Goal: Transaction & Acquisition: Purchase product/service

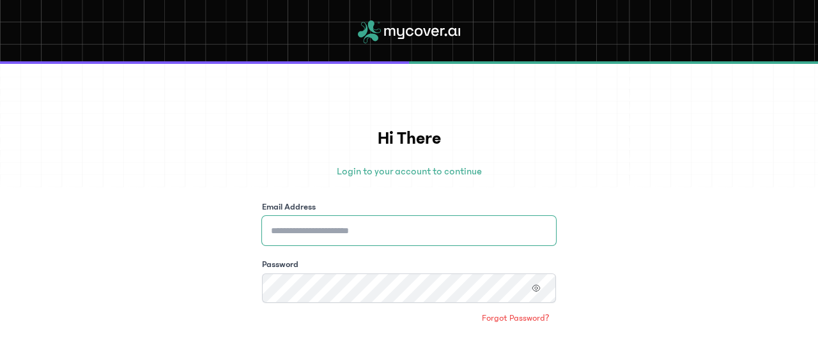
type input "**********"
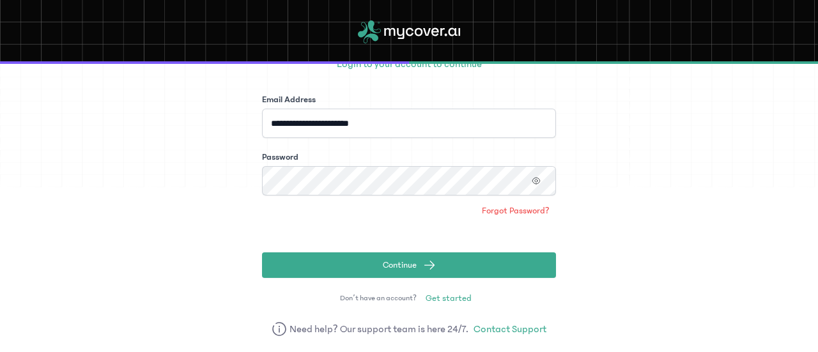
scroll to position [79, 0]
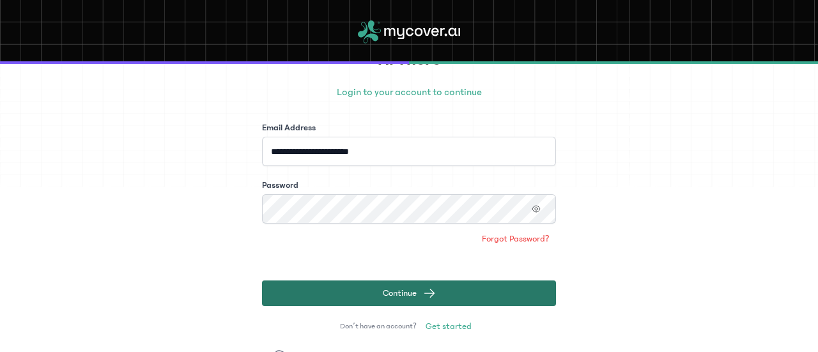
click at [462, 297] on button "Continue" at bounding box center [409, 294] width 294 height 26
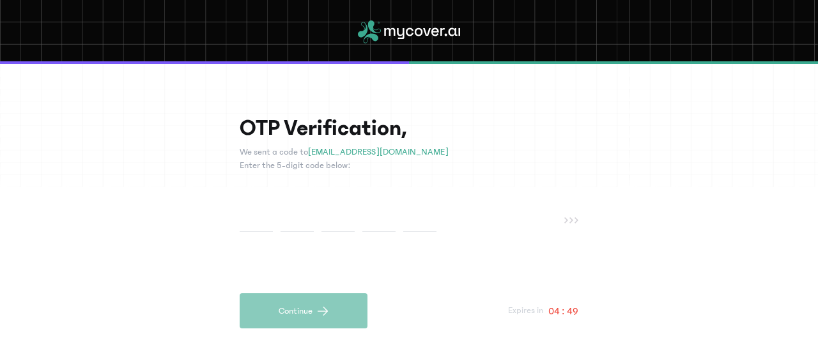
click at [265, 217] on input "text" at bounding box center [256, 220] width 33 height 24
type input "*"
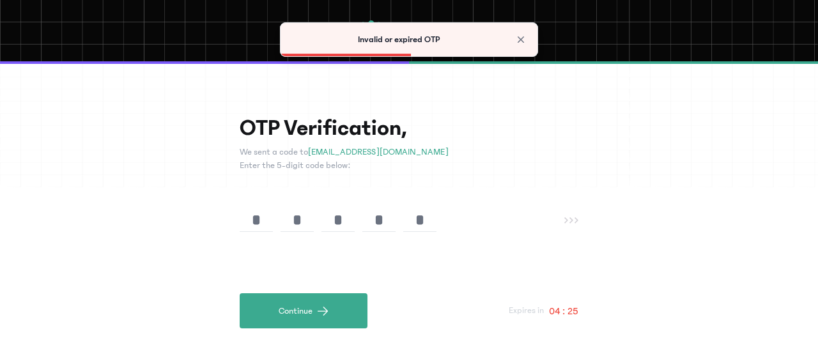
type input "*"
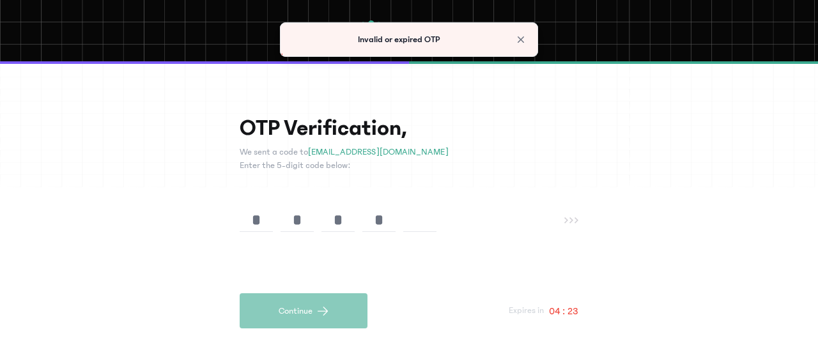
type input "*"
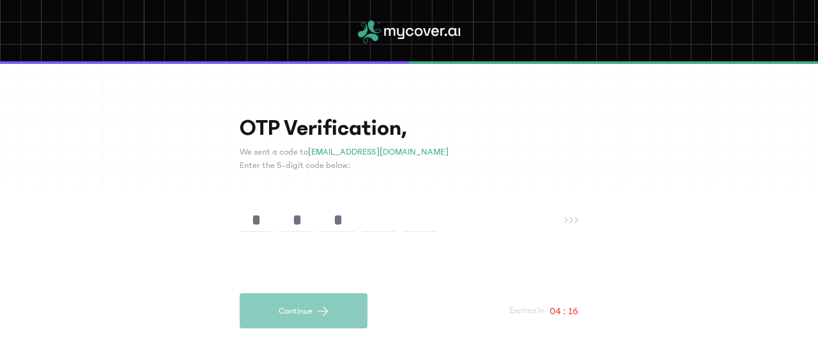
type input "*"
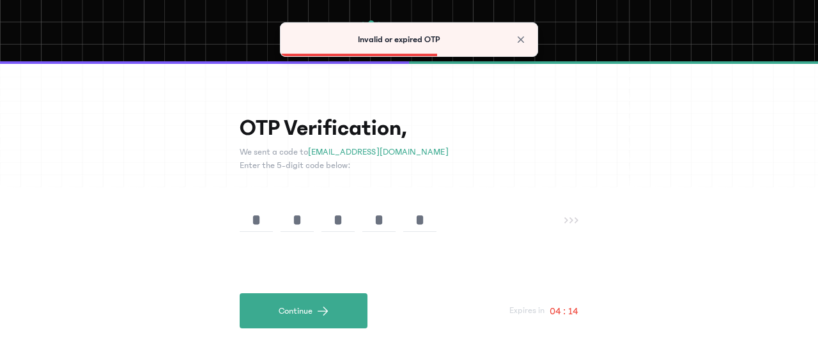
type input "*"
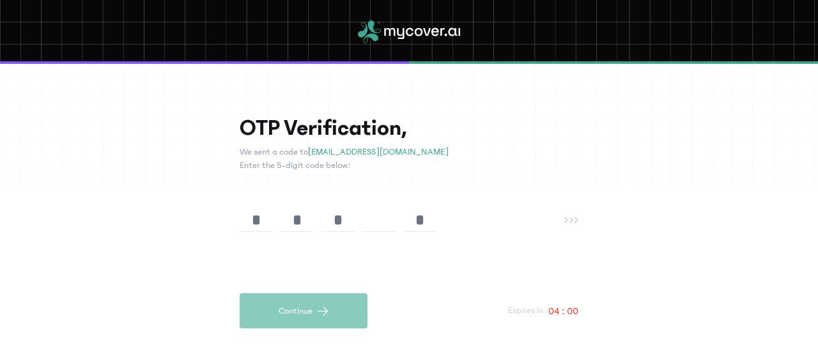
click at [422, 223] on input "*" at bounding box center [419, 220] width 33 height 24
type input "*"
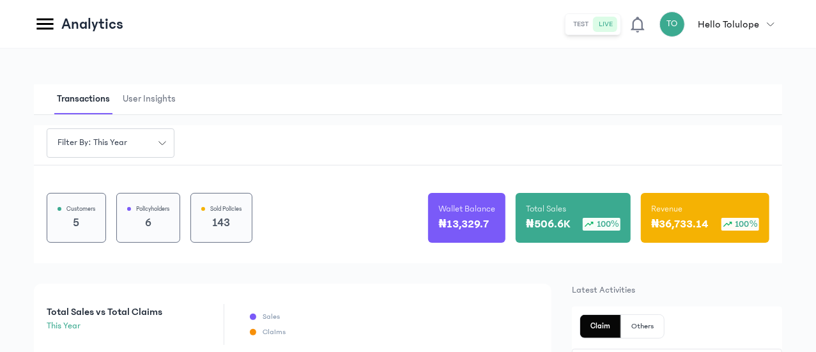
scroll to position [196, 0]
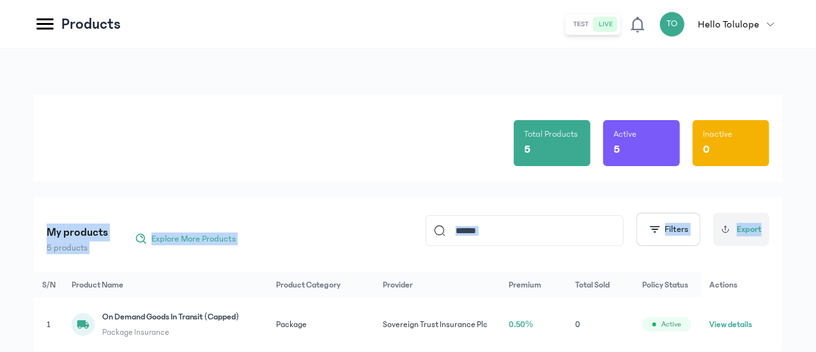
drag, startPoint x: 815, startPoint y: 169, endPoint x: 817, endPoint y: 188, distance: 18.6
click at [816, 188] on html "MyCoverAi Get Started DASHBOARD Analytics ADMIN Sales Policies Claims Customers…" at bounding box center [408, 176] width 816 height 352
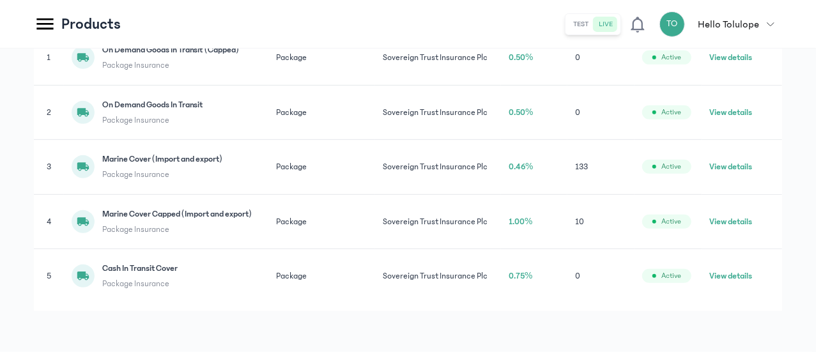
click at [752, 160] on button "View details" at bounding box center [730, 166] width 43 height 13
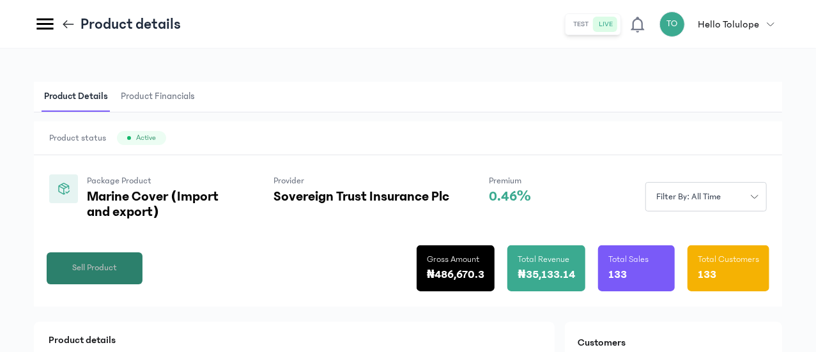
click at [117, 275] on span "Sell Product" at bounding box center [94, 267] width 45 height 13
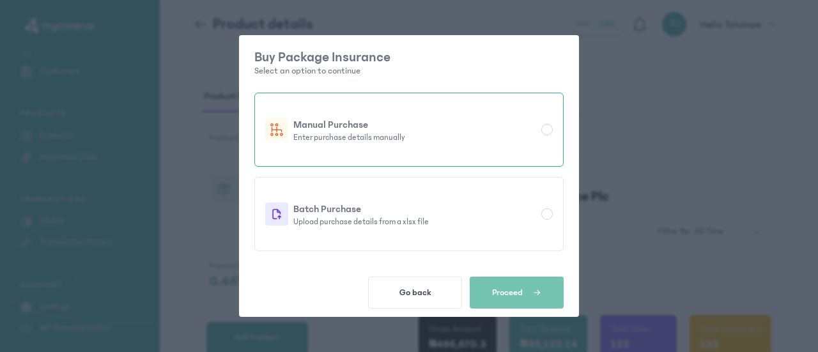
click at [424, 127] on p "Manual Purchase" at bounding box center [414, 124] width 243 height 15
click at [553, 302] on button "Proceed" at bounding box center [517, 293] width 94 height 32
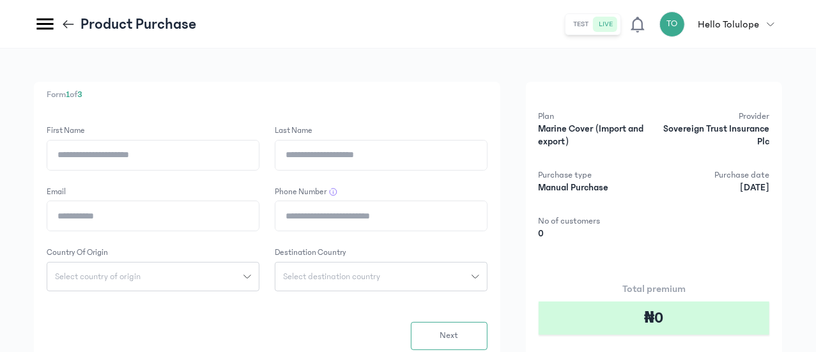
click at [245, 161] on input "First Name" at bounding box center [153, 155] width 212 height 29
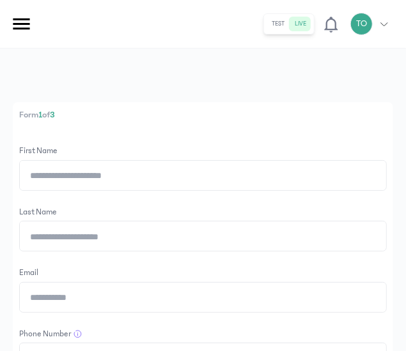
click at [74, 174] on input "First Name" at bounding box center [203, 175] width 366 height 29
type input "*******"
click at [89, 240] on input "Last Name" at bounding box center [203, 236] width 366 height 29
type input "**********"
click at [96, 298] on input "Email" at bounding box center [203, 297] width 366 height 29
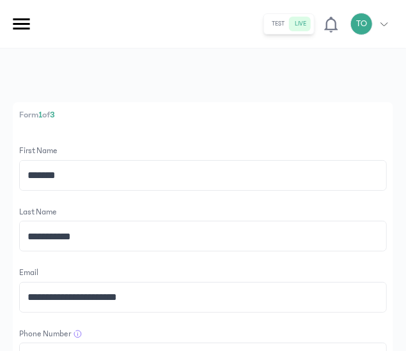
type input "**********"
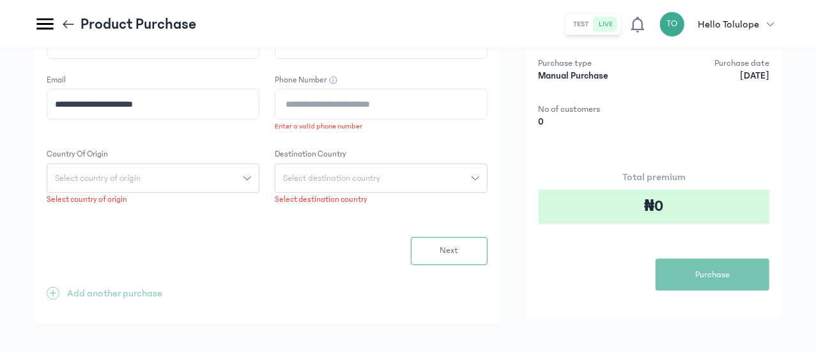
scroll to position [123, 0]
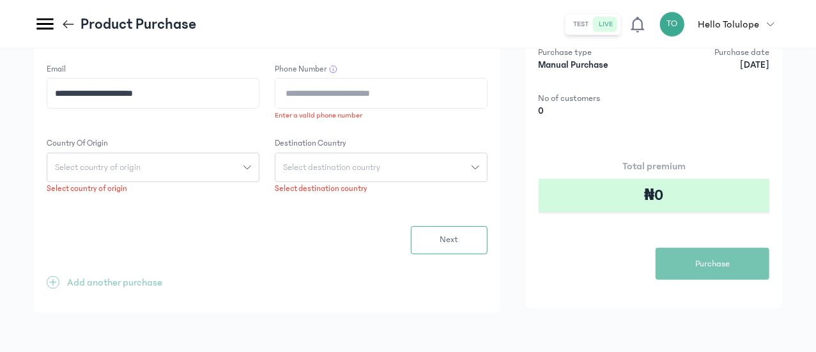
click at [422, 99] on input "Phone Number" at bounding box center [381, 93] width 212 height 29
type input "**********"
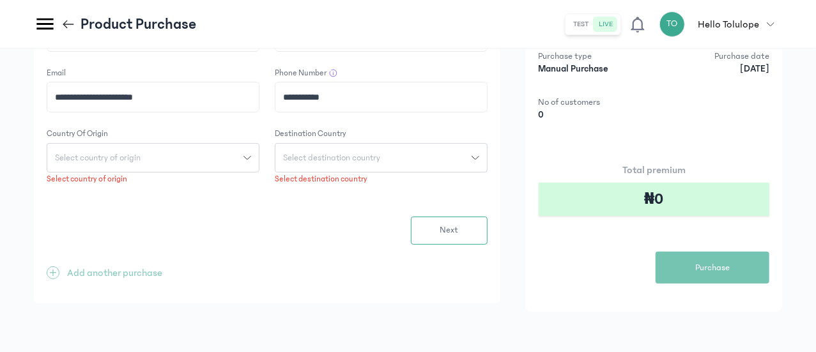
click at [256, 171] on div "Country of origin Select country of origin Select country of origin" at bounding box center [153, 157] width 213 height 58
click at [256, 168] on button "Select country of origin" at bounding box center [153, 157] width 213 height 29
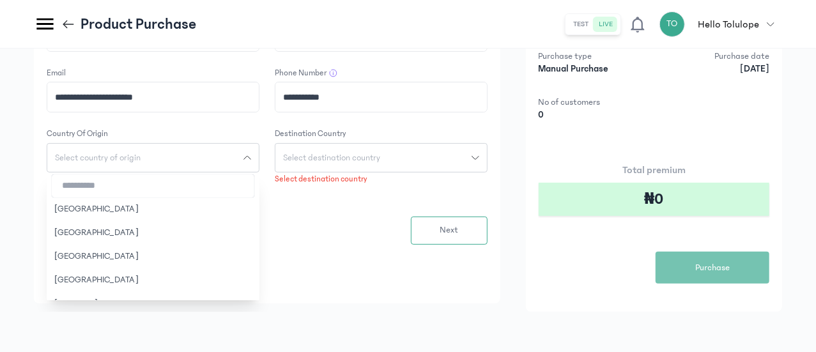
click at [254, 183] on input "search" at bounding box center [153, 185] width 203 height 23
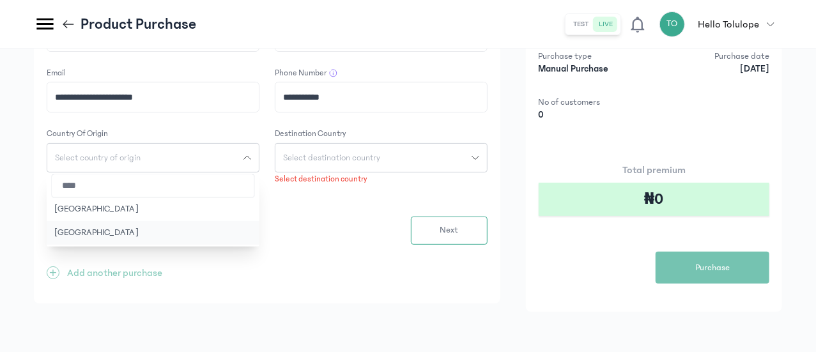
type input "****"
click at [245, 235] on button "[GEOGRAPHIC_DATA]" at bounding box center [153, 233] width 213 height 24
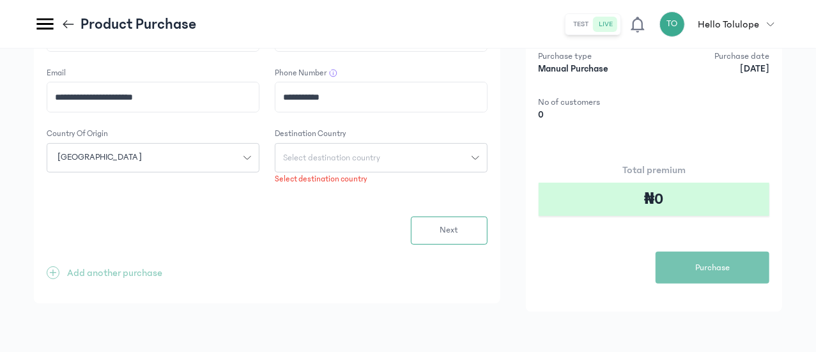
click at [388, 155] on span "Select destination country" at bounding box center [331, 157] width 112 height 9
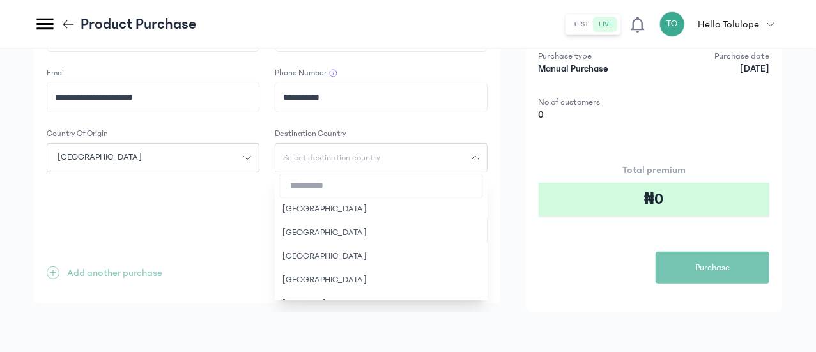
click at [406, 184] on input "search" at bounding box center [381, 185] width 203 height 23
type input "*****"
click at [410, 280] on button "[GEOGRAPHIC_DATA]" at bounding box center [381, 280] width 213 height 24
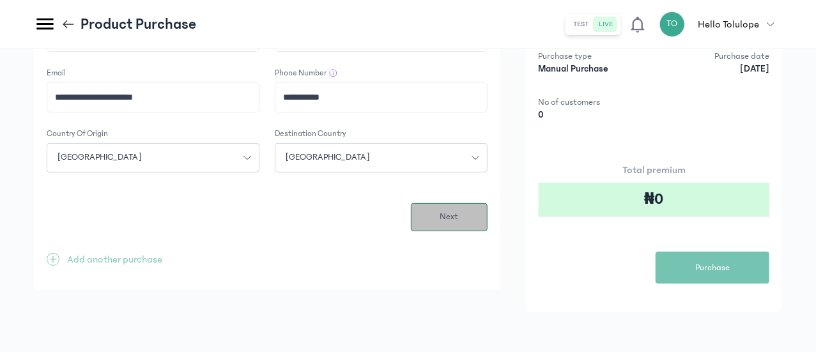
click at [458, 211] on span "Next" at bounding box center [449, 216] width 19 height 13
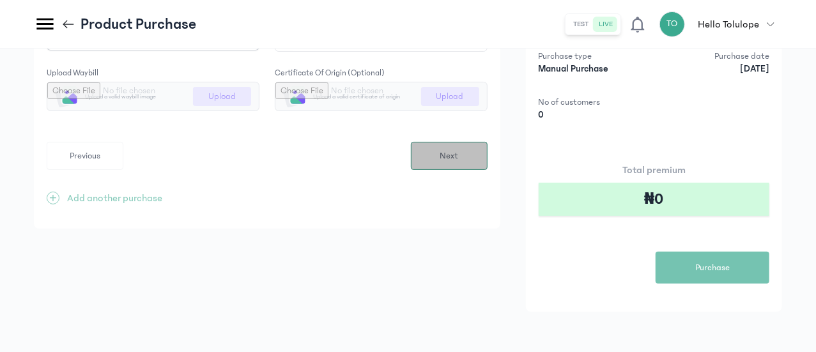
scroll to position [0, 0]
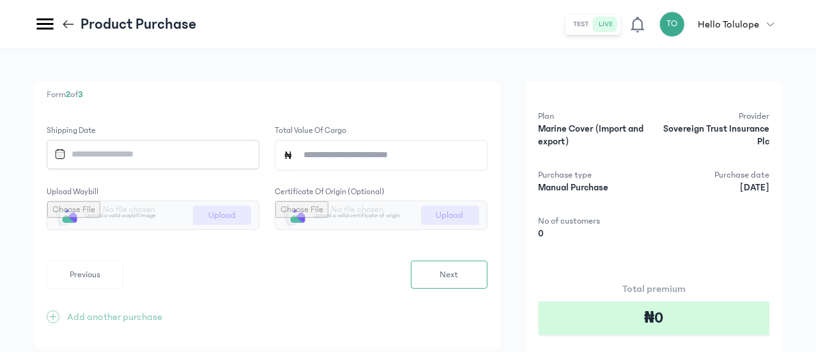
click at [245, 150] on input "Datepicker input" at bounding box center [147, 154] width 196 height 27
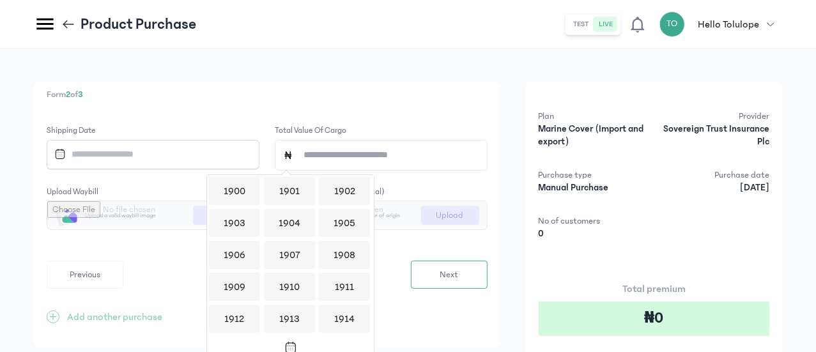
scroll to position [1238, 0]
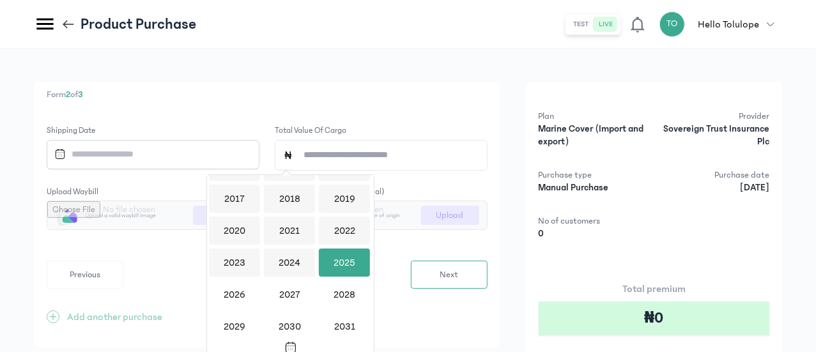
click at [357, 271] on div "2025" at bounding box center [344, 263] width 51 height 28
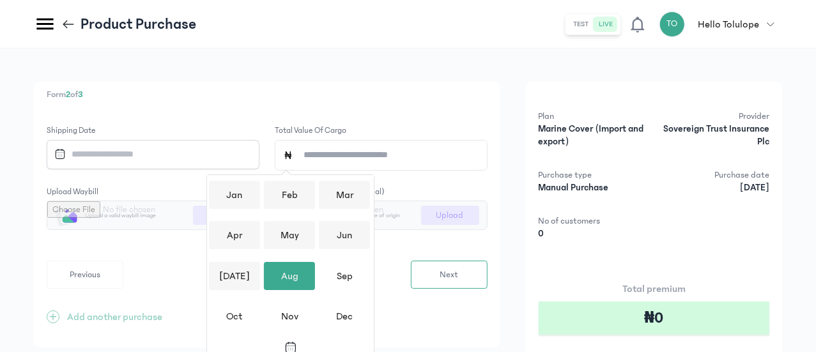
click at [303, 275] on div "Aug" at bounding box center [289, 276] width 51 height 28
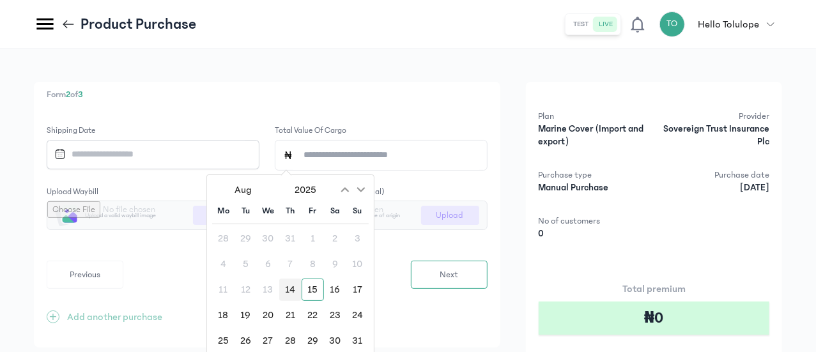
click at [297, 287] on div "14" at bounding box center [290, 290] width 22 height 22
type input "**********"
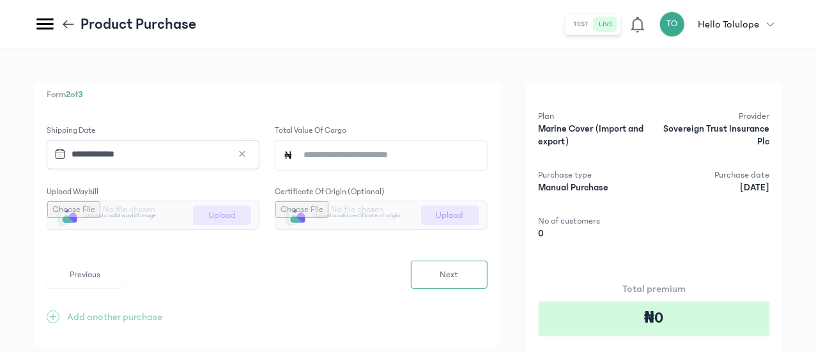
click at [431, 144] on input "Total value of cargo" at bounding box center [386, 155] width 186 height 29
type input "*******"
click at [259, 208] on input "file" at bounding box center [153, 215] width 212 height 28
type input "**********"
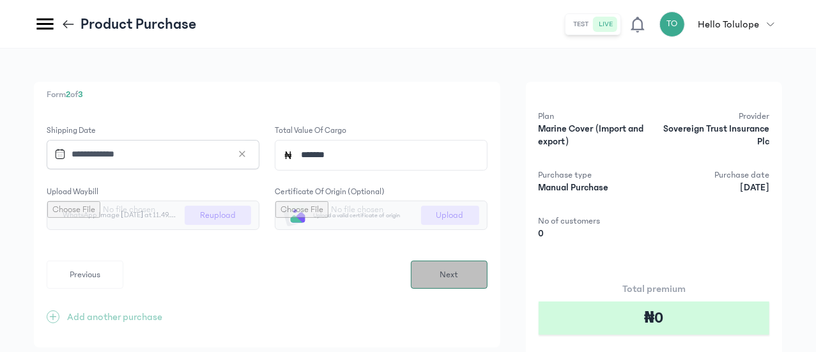
click at [488, 287] on button "Next" at bounding box center [449, 275] width 77 height 28
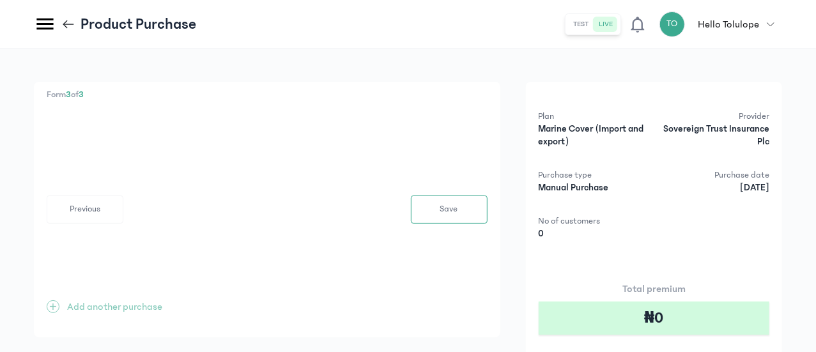
click at [500, 121] on div "Form 3 of 3 Previous Save + Add another purchase" at bounding box center [267, 210] width 467 height 256
click at [100, 210] on span "Previous" at bounding box center [85, 209] width 31 height 13
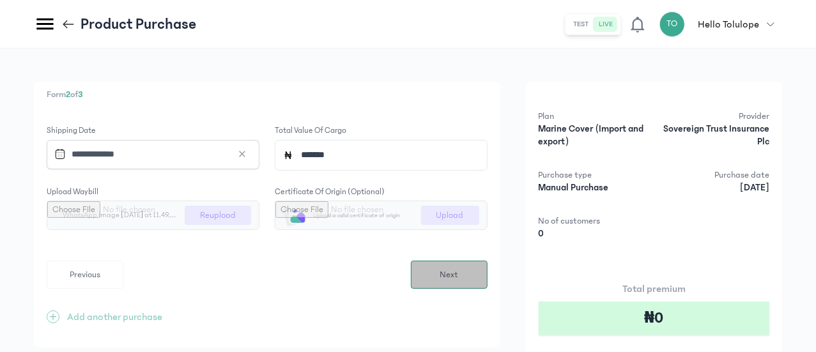
click at [482, 269] on button "Next" at bounding box center [449, 275] width 77 height 28
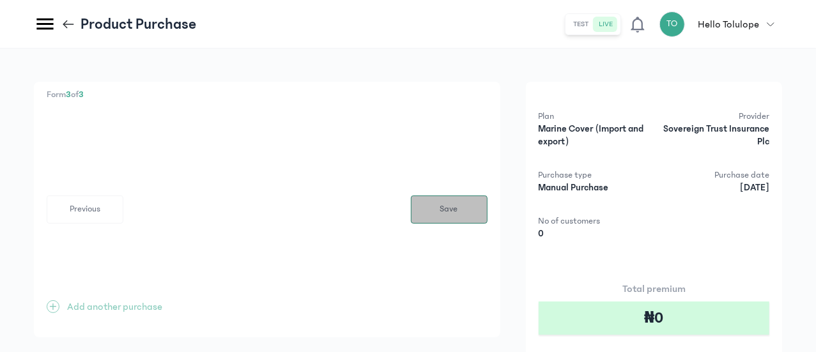
click at [488, 201] on button "Save" at bounding box center [449, 210] width 77 height 28
click at [196, 16] on div "Product Purchase" at bounding box center [115, 24] width 162 height 22
click at [75, 21] on icon at bounding box center [68, 24] width 14 height 14
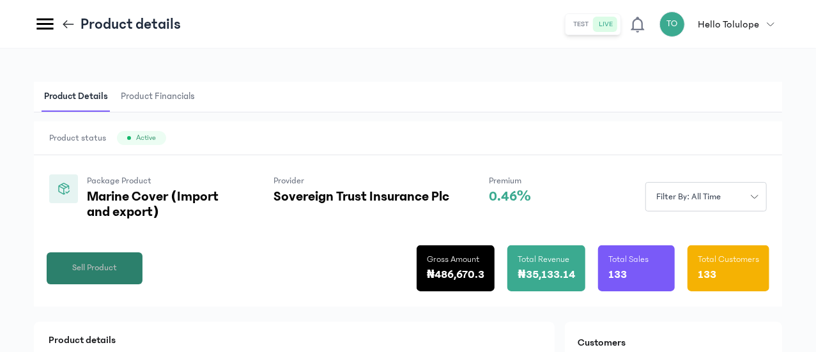
click at [117, 275] on span "Sell Product" at bounding box center [94, 267] width 45 height 13
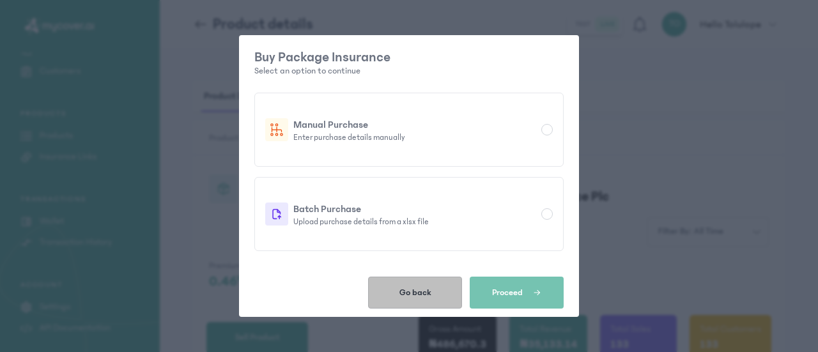
click at [431, 298] on button "Go back" at bounding box center [415, 293] width 94 height 32
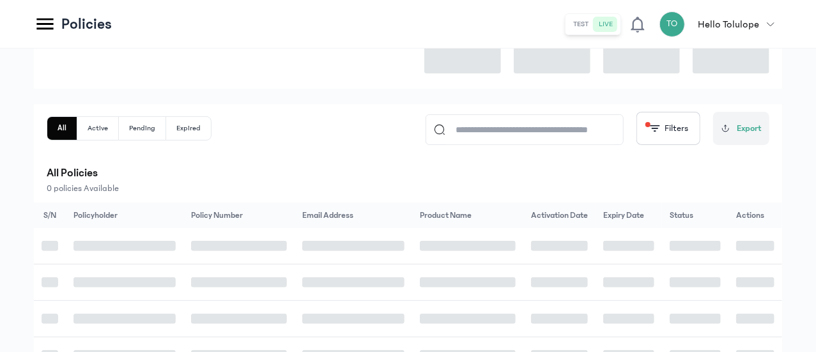
scroll to position [112, 0]
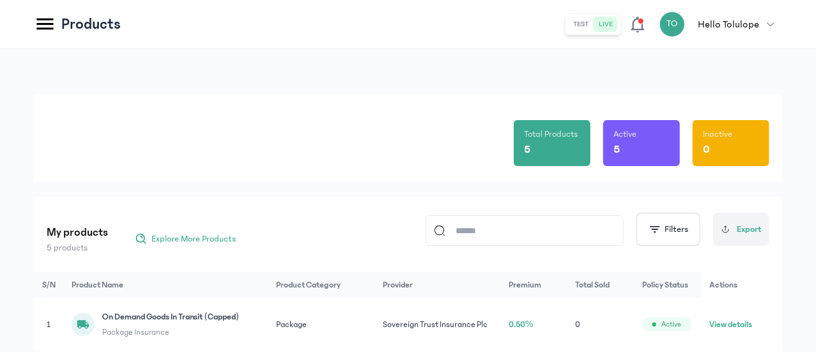
click at [516, 82] on div "Total Products 5 Active 5 Inactive 0 My products 5 products Explore More Produc…" at bounding box center [408, 334] width 816 height 571
drag, startPoint x: 815, startPoint y: 62, endPoint x: 817, endPoint y: 116, distance: 54.4
click at [816, 116] on html "MyCoverAi Get Started DASHBOARD Analytics ADMIN Sales Policies Claims Customers…" at bounding box center [408, 176] width 816 height 352
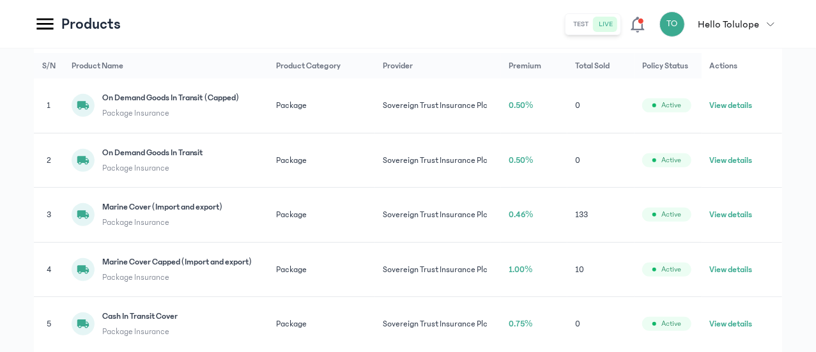
scroll to position [233, 0]
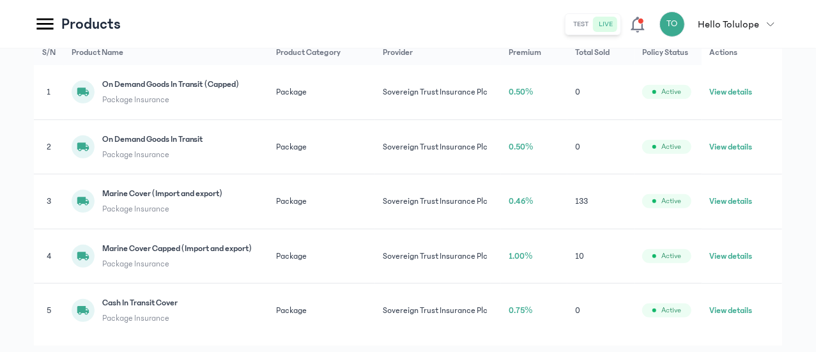
click at [752, 208] on button "View details" at bounding box center [730, 201] width 43 height 13
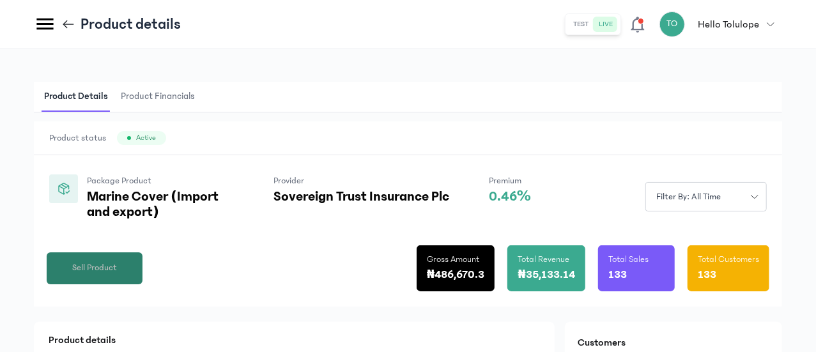
click at [143, 284] on button "Sell Product" at bounding box center [95, 268] width 96 height 32
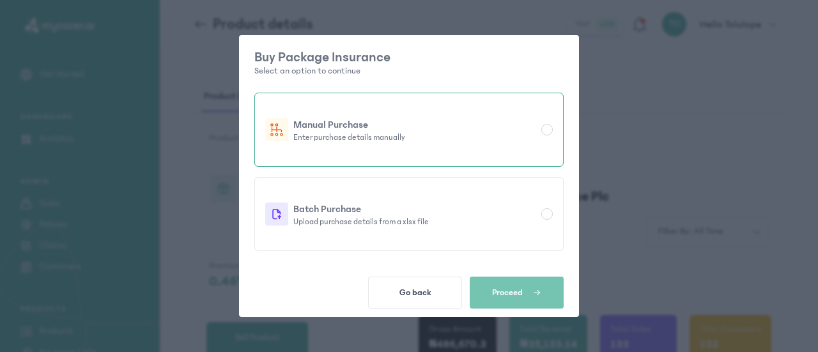
click at [406, 118] on p "Manual Purchase" at bounding box center [414, 124] width 243 height 15
click at [540, 302] on button "Proceed" at bounding box center [517, 293] width 94 height 32
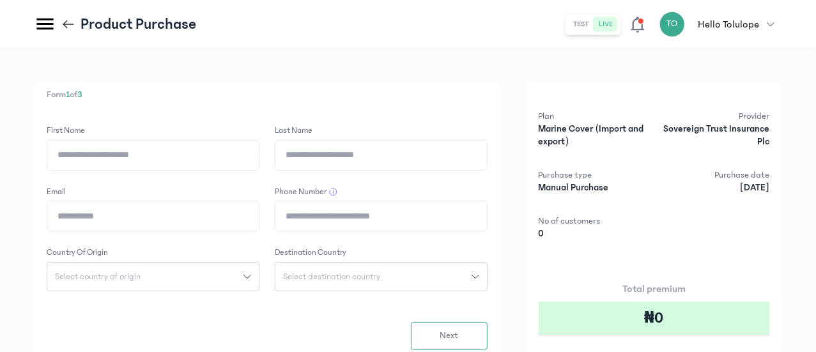
click at [259, 157] on input "First Name" at bounding box center [153, 155] width 212 height 29
click at [433, 141] on input "Last Name" at bounding box center [381, 155] width 212 height 29
click at [254, 150] on input "First Name" at bounding box center [153, 155] width 212 height 29
type input "*******"
click at [486, 143] on input "Last Name" at bounding box center [381, 155] width 212 height 29
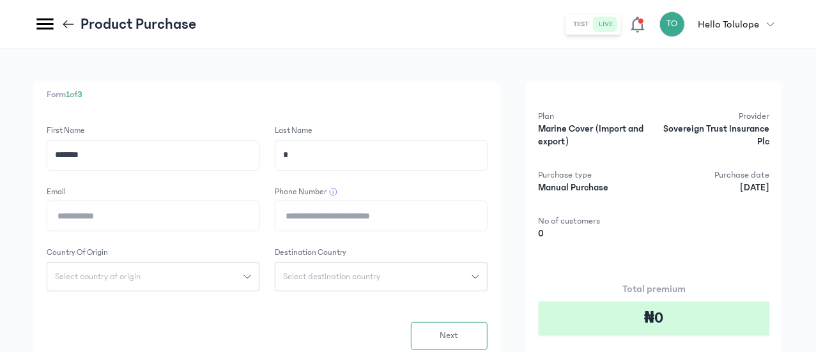
type input "**********"
click at [259, 224] on input "Email" at bounding box center [153, 215] width 212 height 29
type input "**********"
click at [421, 217] on input "Phone Number" at bounding box center [381, 215] width 212 height 29
type input "**********"
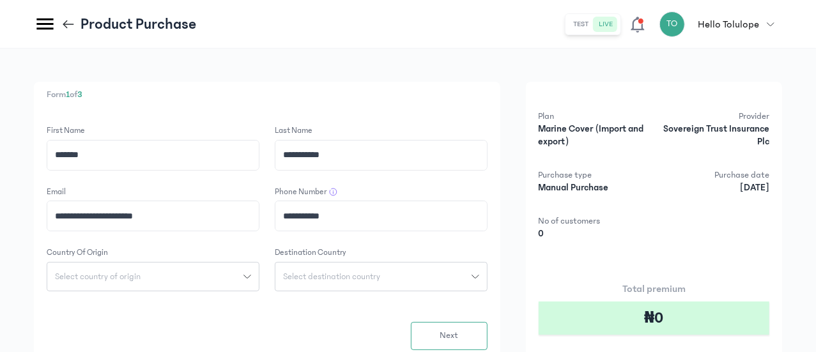
click at [148, 275] on span "Select country of origin" at bounding box center [97, 276] width 101 height 9
click at [254, 304] on input "search" at bounding box center [153, 304] width 203 height 23
type input "***"
click at [259, 351] on button "[GEOGRAPHIC_DATA]" at bounding box center [153, 352] width 213 height 24
click at [388, 273] on span "Select destination country" at bounding box center [331, 276] width 112 height 9
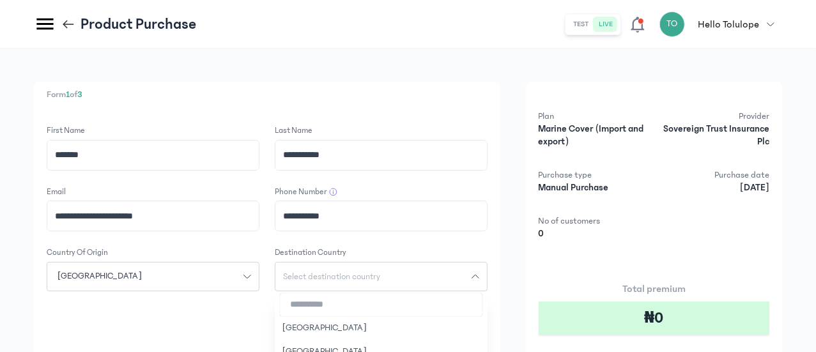
click at [477, 304] on input "search" at bounding box center [381, 304] width 203 height 23
type input "**********"
click at [479, 333] on button "[GEOGRAPHIC_DATA]" at bounding box center [381, 328] width 213 height 24
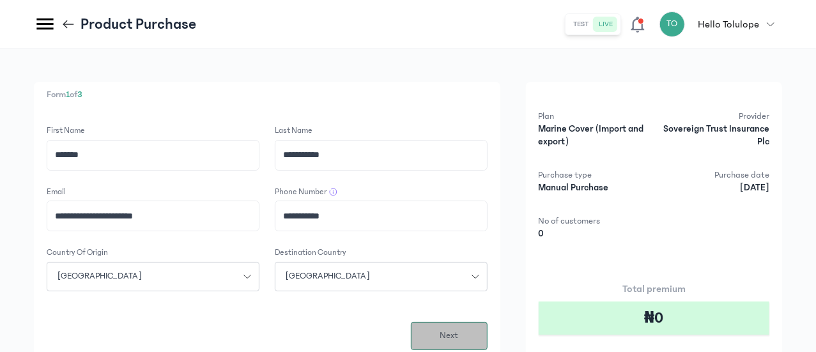
click at [458, 329] on span "Next" at bounding box center [449, 335] width 19 height 13
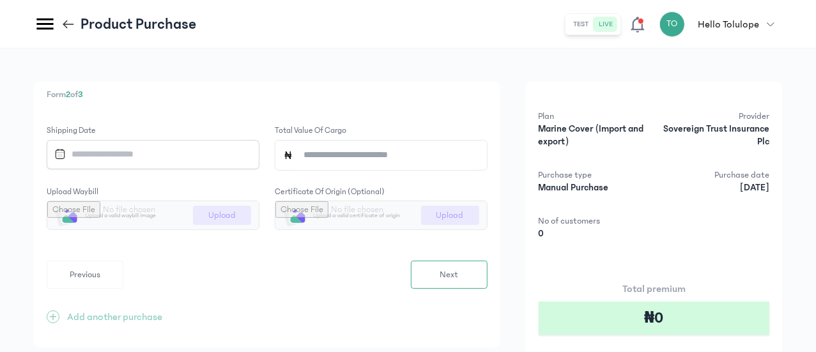
click at [421, 143] on input "Total value of cargo" at bounding box center [386, 155] width 186 height 29
type input "*******"
click at [245, 157] on input "Datepicker input" at bounding box center [147, 154] width 196 height 27
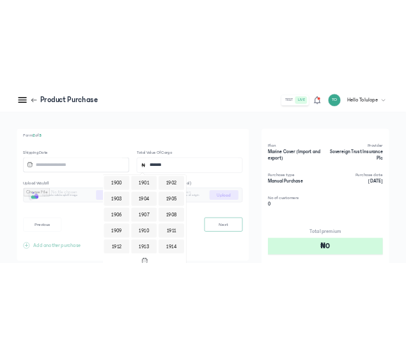
scroll to position [1238, 0]
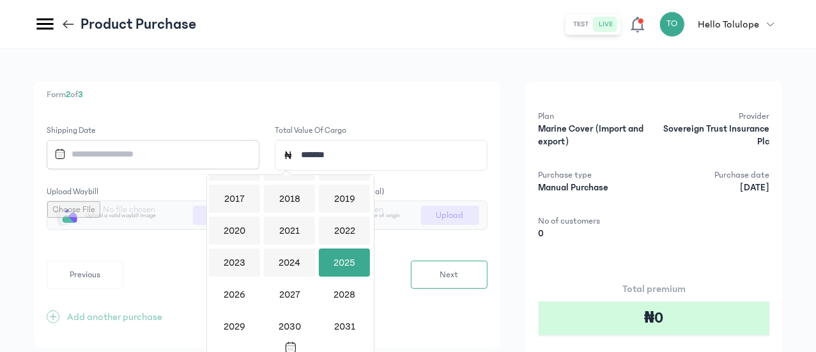
click at [345, 255] on div "2025" at bounding box center [344, 263] width 51 height 28
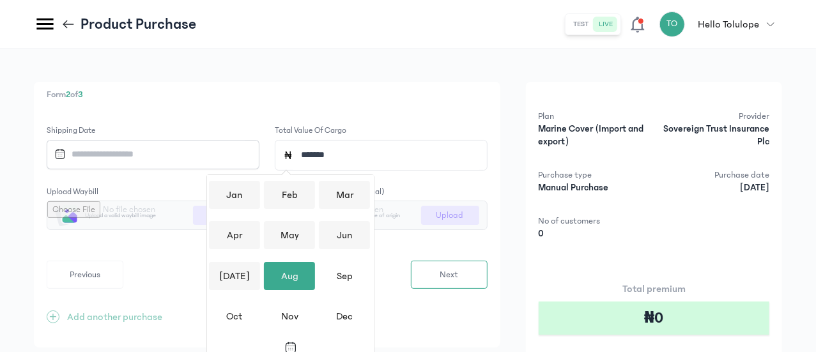
click at [292, 268] on div "Aug" at bounding box center [289, 276] width 51 height 28
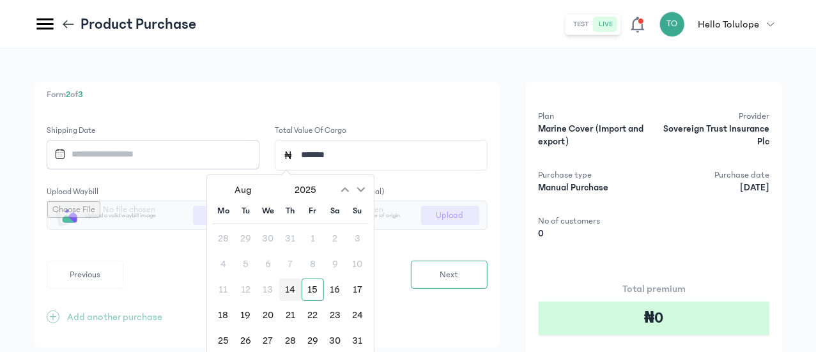
click at [294, 291] on div "14" at bounding box center [290, 290] width 22 height 22
type input "**********"
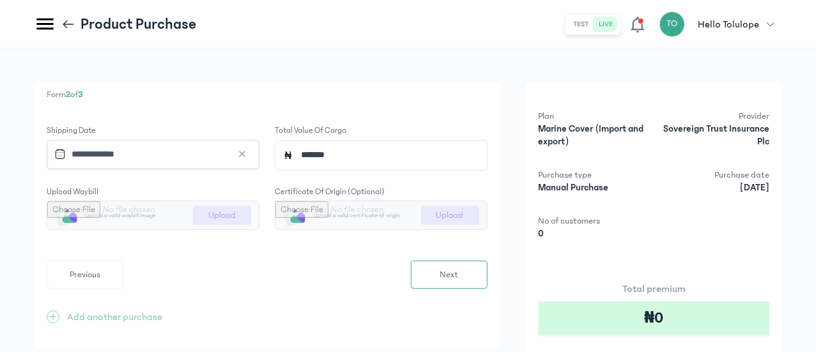
click at [259, 208] on input "file" at bounding box center [153, 215] width 212 height 28
type input "**********"
click at [482, 270] on button "Next" at bounding box center [449, 275] width 77 height 28
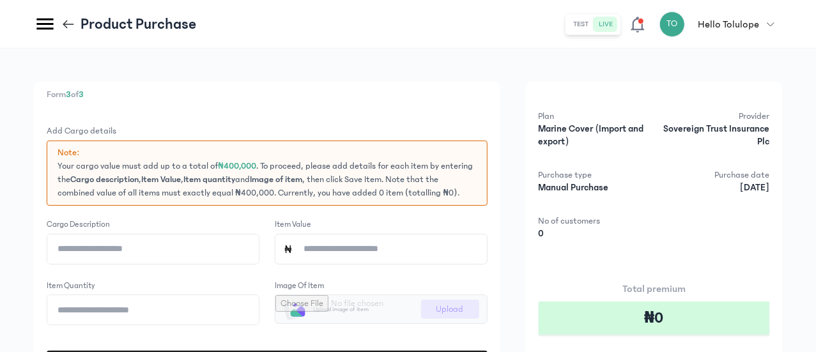
click at [424, 259] on input "Item Value" at bounding box center [386, 249] width 186 height 29
type input "*******"
click at [259, 318] on input "Item quantity" at bounding box center [153, 309] width 212 height 29
type input "*"
click at [487, 323] on input "file" at bounding box center [381, 309] width 212 height 28
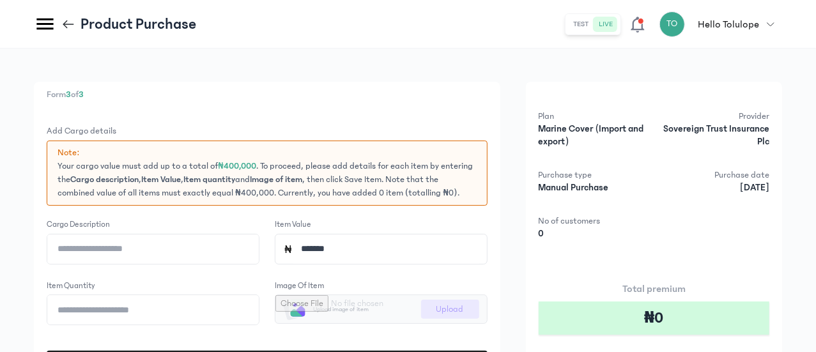
type input "**********"
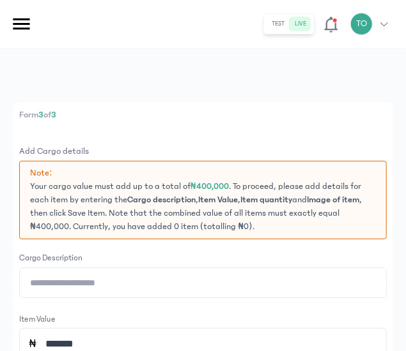
click at [226, 288] on input "Cargo description" at bounding box center [203, 282] width 366 height 29
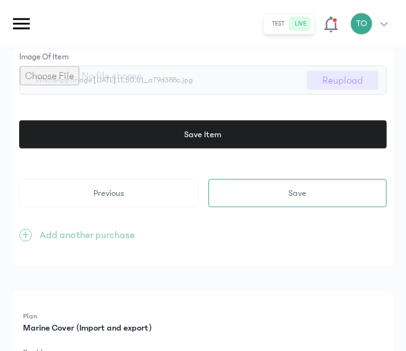
scroll to position [406, 0]
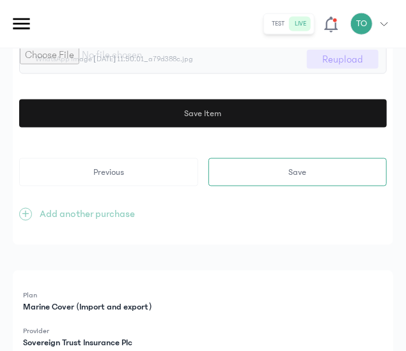
type input "**********"
click at [325, 121] on button "Save Item" at bounding box center [202, 114] width 367 height 28
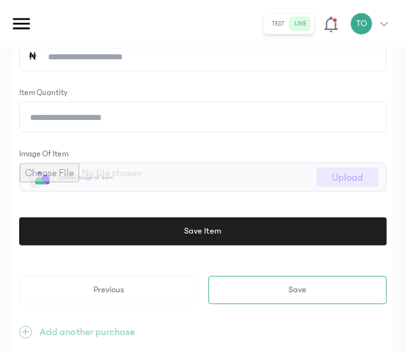
scroll to position [510, 0]
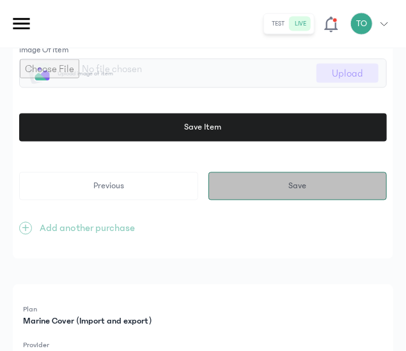
click at [313, 173] on button "Save" at bounding box center [297, 187] width 179 height 28
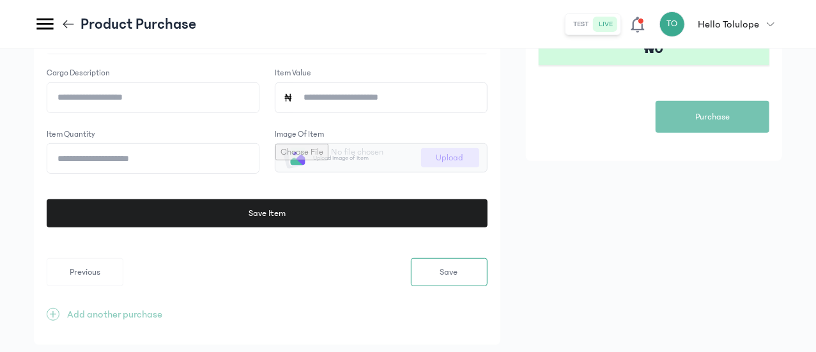
scroll to position [274, 0]
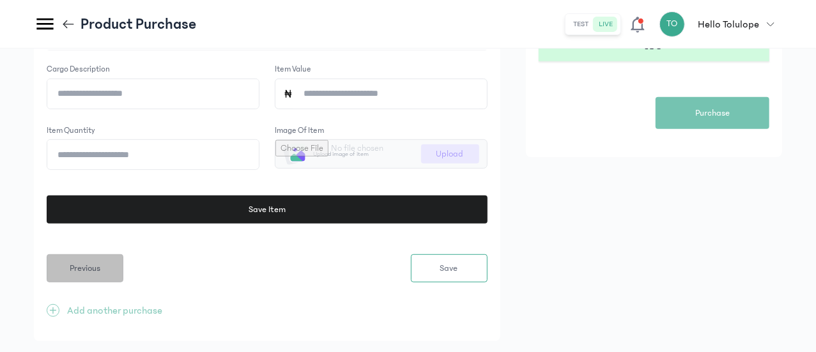
click at [123, 267] on button "Previous" at bounding box center [85, 268] width 77 height 28
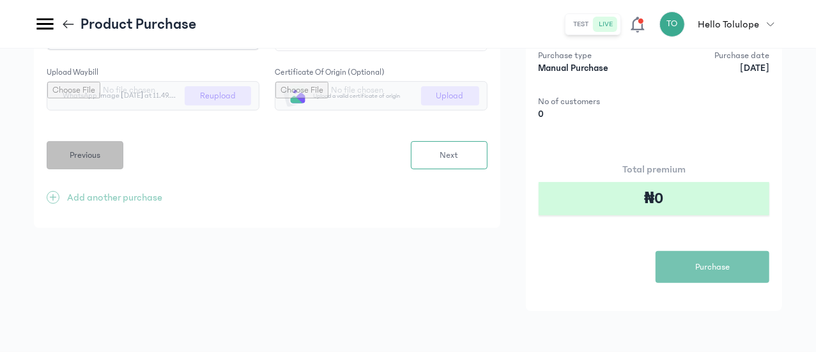
scroll to position [8, 0]
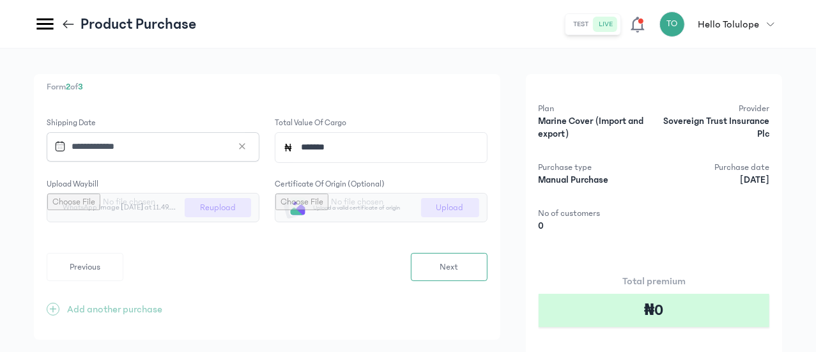
click at [245, 140] on input "**********" at bounding box center [147, 146] width 196 height 27
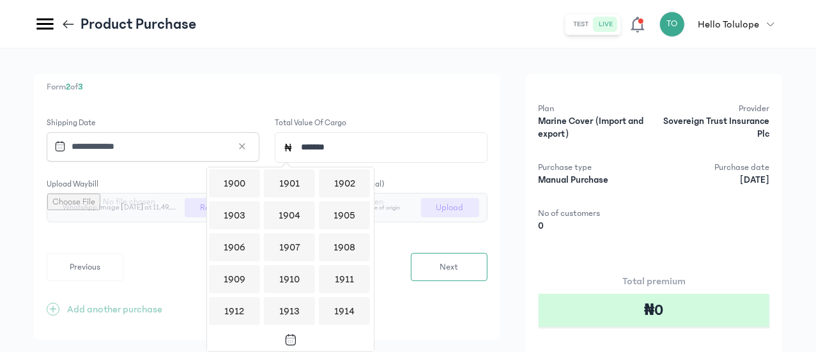
scroll to position [1238, 0]
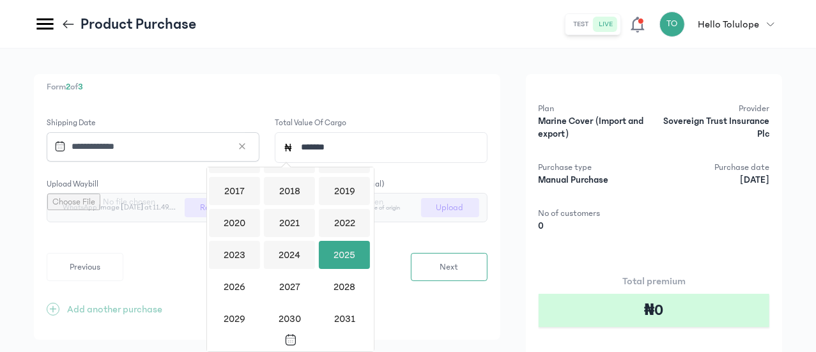
click at [330, 247] on div "2025" at bounding box center [344, 255] width 51 height 28
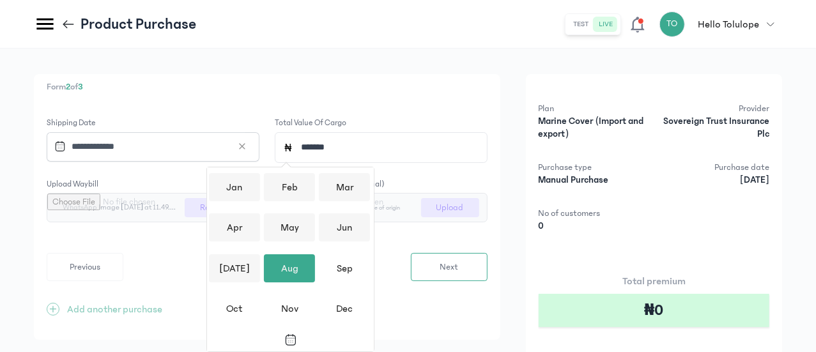
click at [301, 265] on div "Aug" at bounding box center [289, 268] width 51 height 28
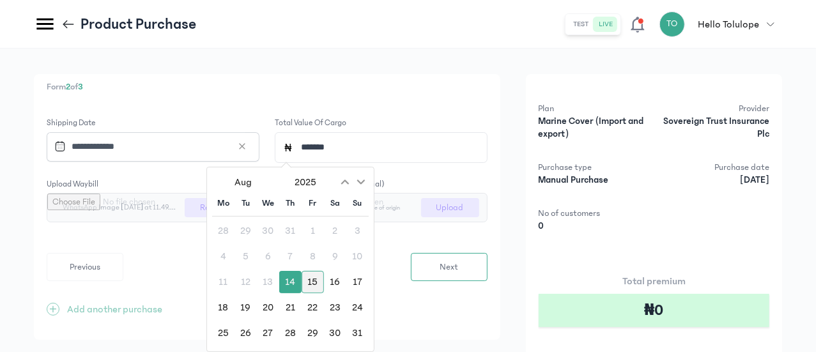
click at [314, 278] on div "15" at bounding box center [313, 282] width 22 height 22
type input "**********"
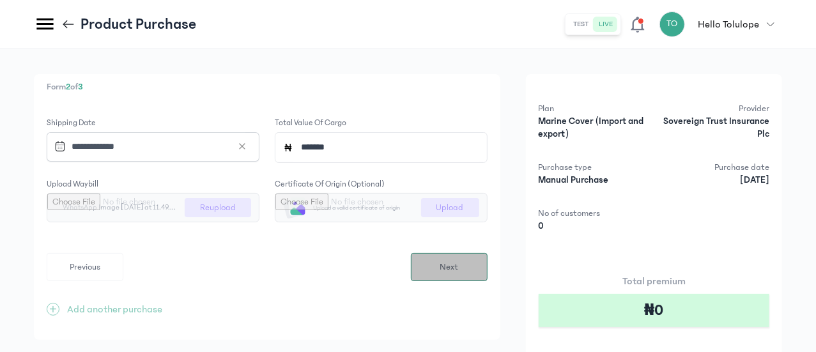
click at [488, 263] on button "Next" at bounding box center [449, 267] width 77 height 28
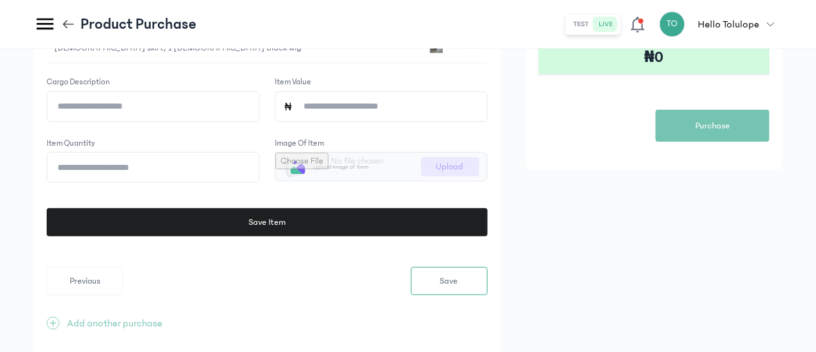
scroll to position [274, 0]
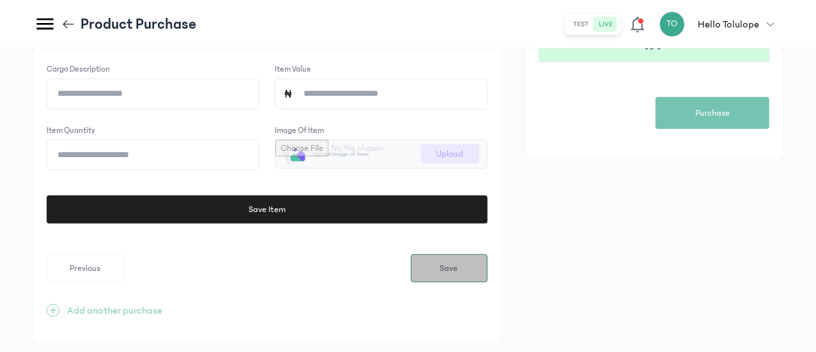
click at [488, 274] on button "Save" at bounding box center [449, 268] width 77 height 28
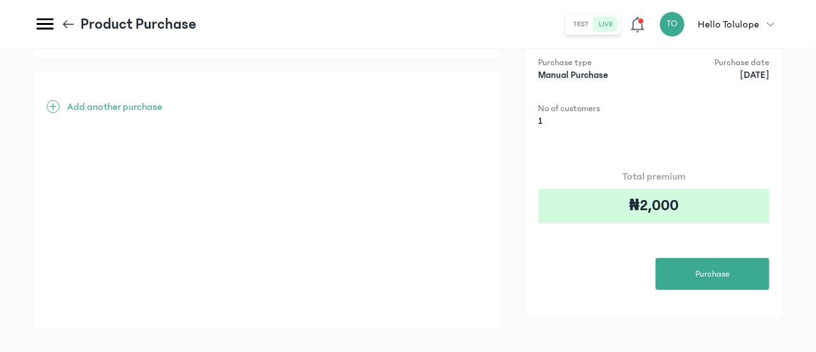
scroll to position [127, 0]
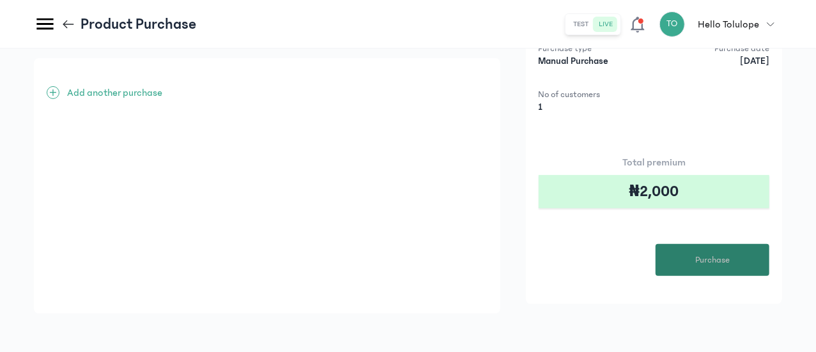
click at [721, 263] on span "Purchase" at bounding box center [712, 260] width 35 height 13
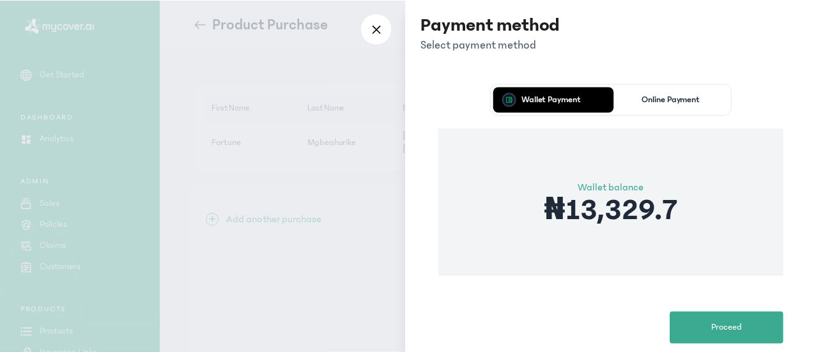
scroll to position [107, 0]
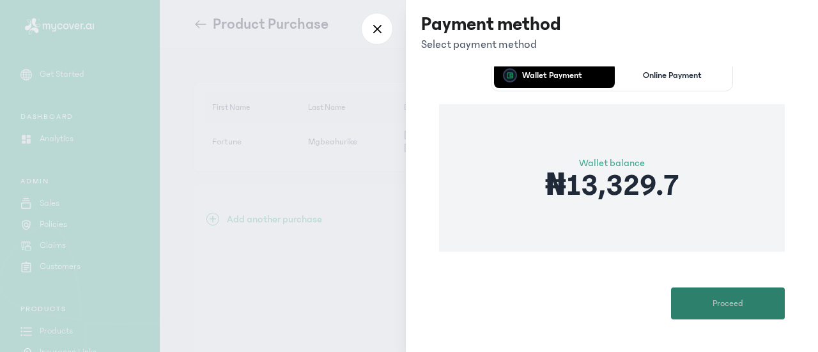
click at [726, 293] on button "Proceed" at bounding box center [728, 304] width 114 height 32
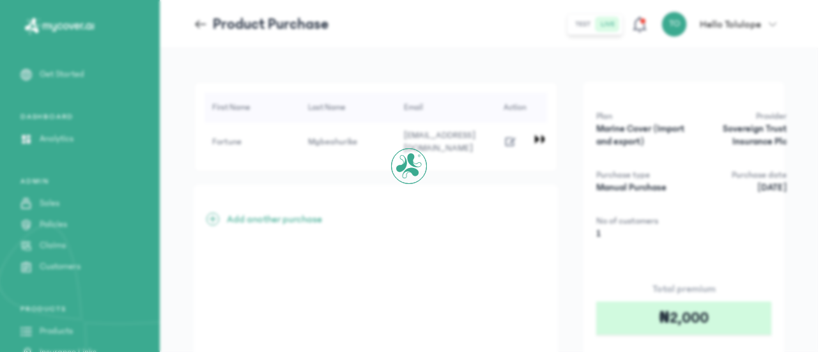
click at [726, 293] on div at bounding box center [409, 176] width 818 height 352
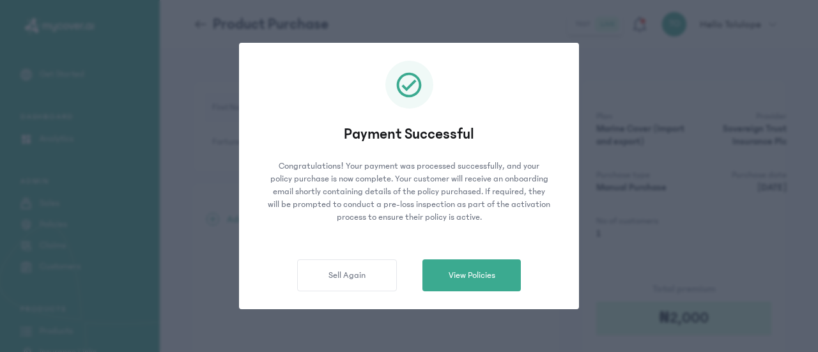
click at [726, 293] on div "Payment Successful Congratulations! Your payment was processed successfully, an…" at bounding box center [409, 176] width 818 height 352
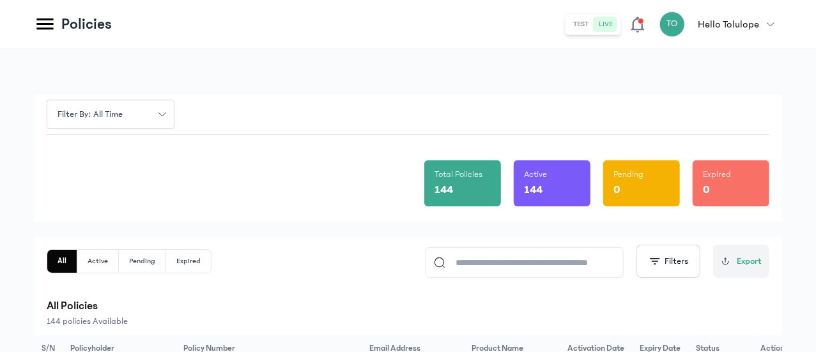
scroll to position [308, 0]
